Goal: Navigation & Orientation: Find specific page/section

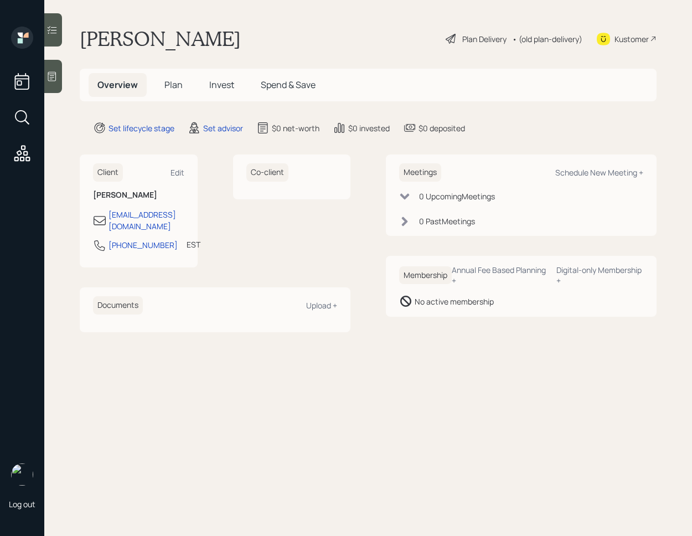
click at [632, 36] on div "Kustomer" at bounding box center [632, 39] width 34 height 12
